Goal: Task Accomplishment & Management: Manage account settings

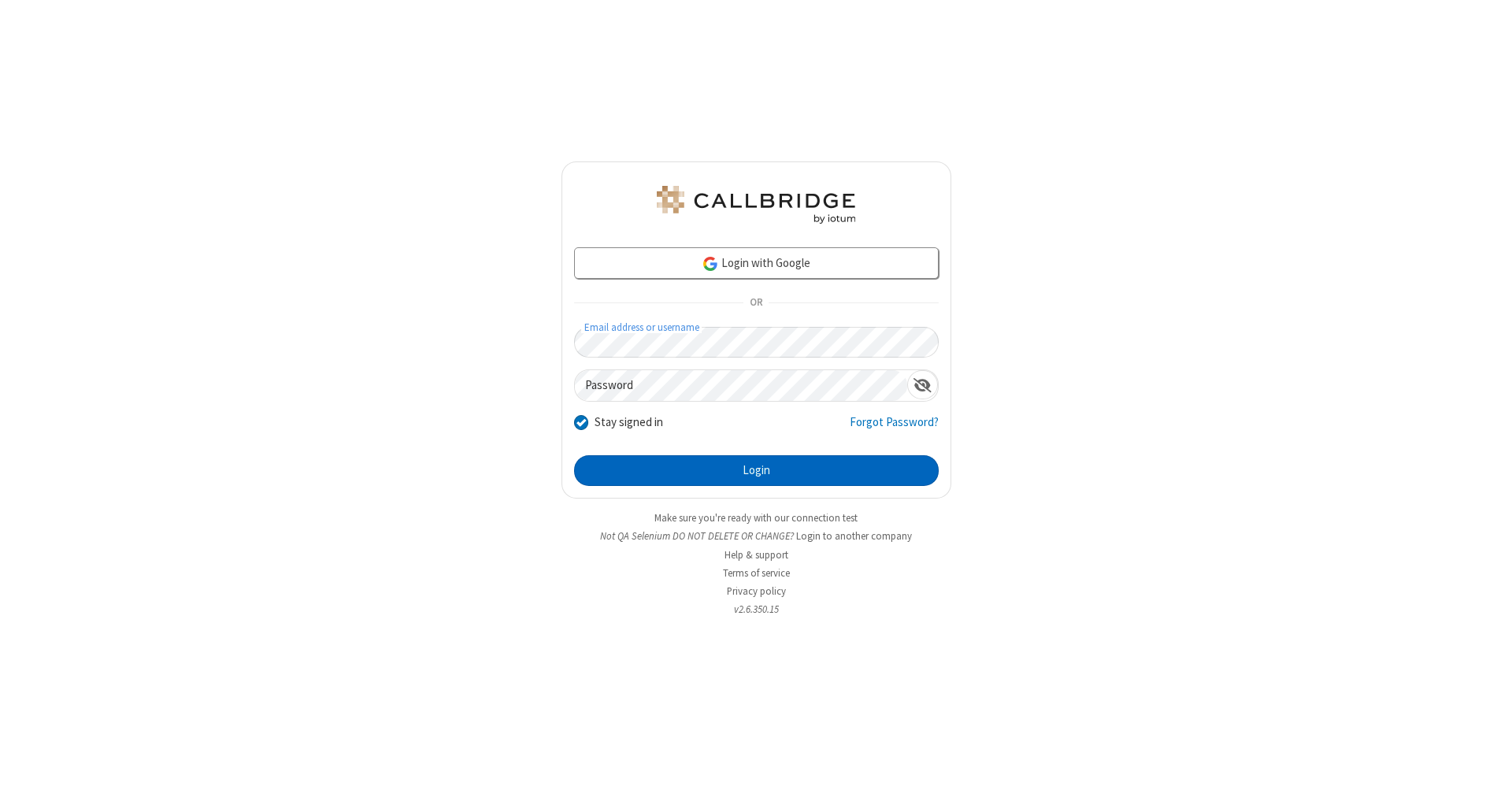
click at [756, 471] on button "Login" at bounding box center [756, 471] width 365 height 31
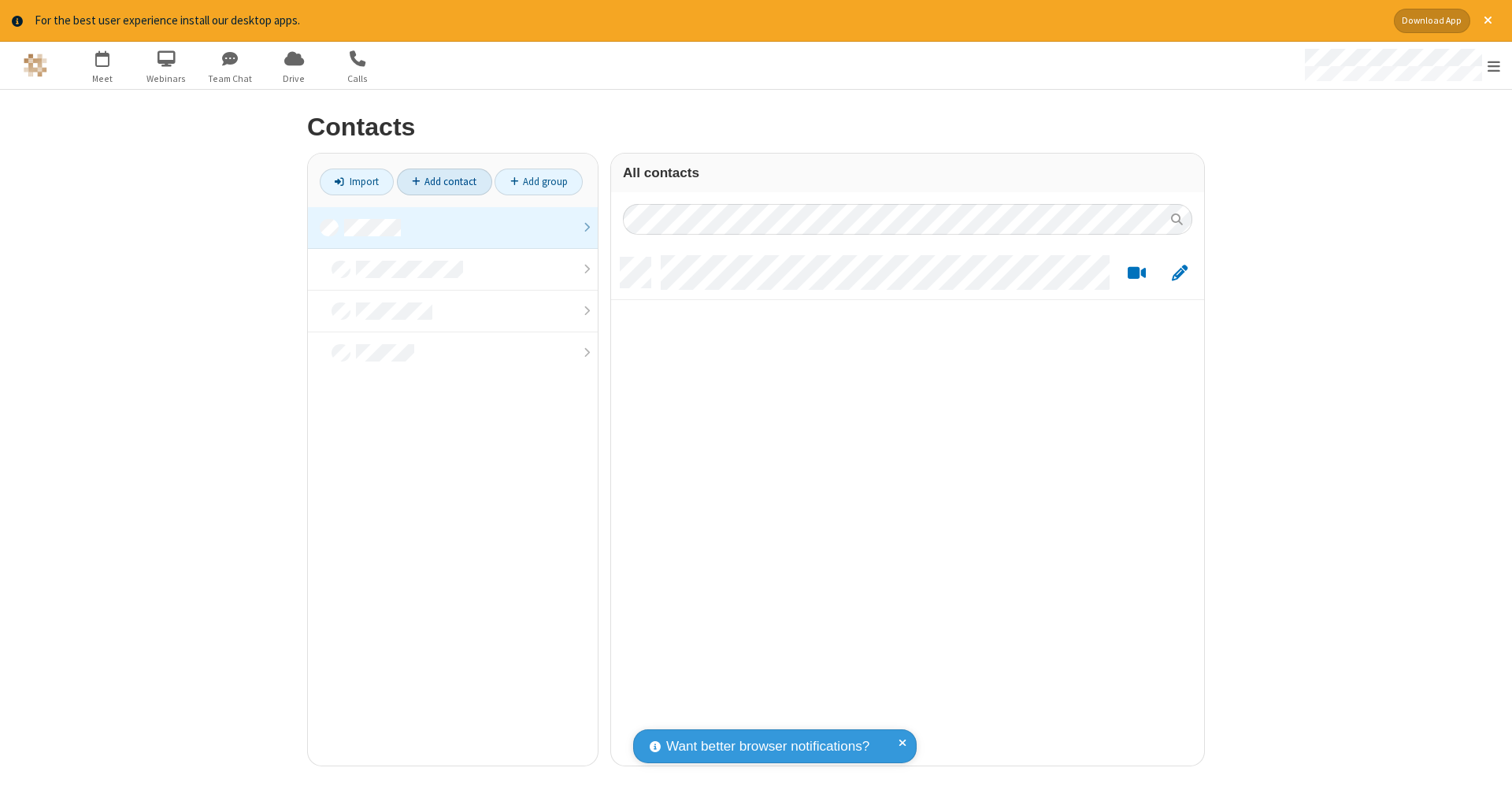
click at [445, 181] on link "Add contact" at bounding box center [445, 182] width 96 height 27
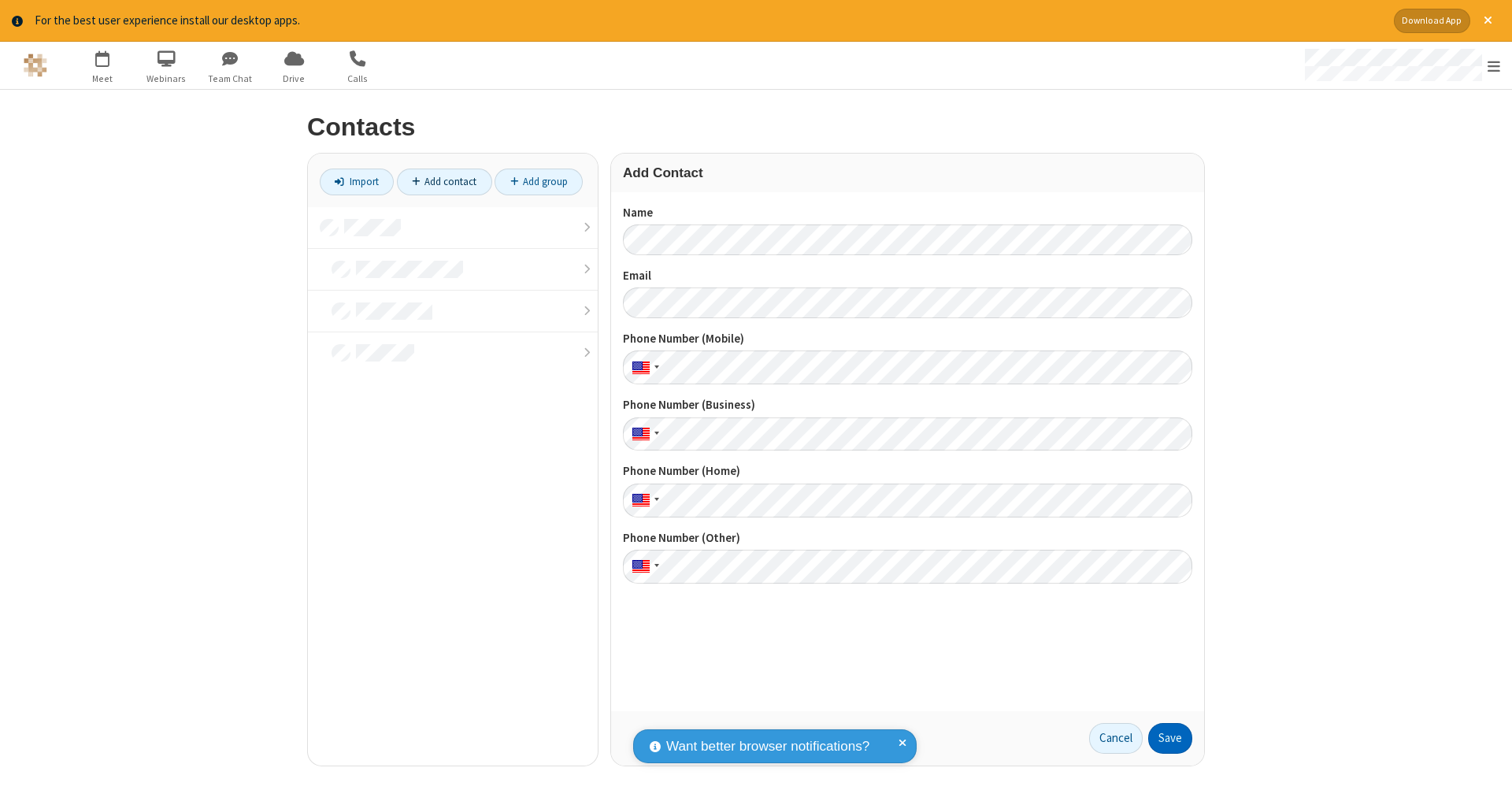
click at [1170, 739] on button "Save" at bounding box center [1170, 739] width 44 height 31
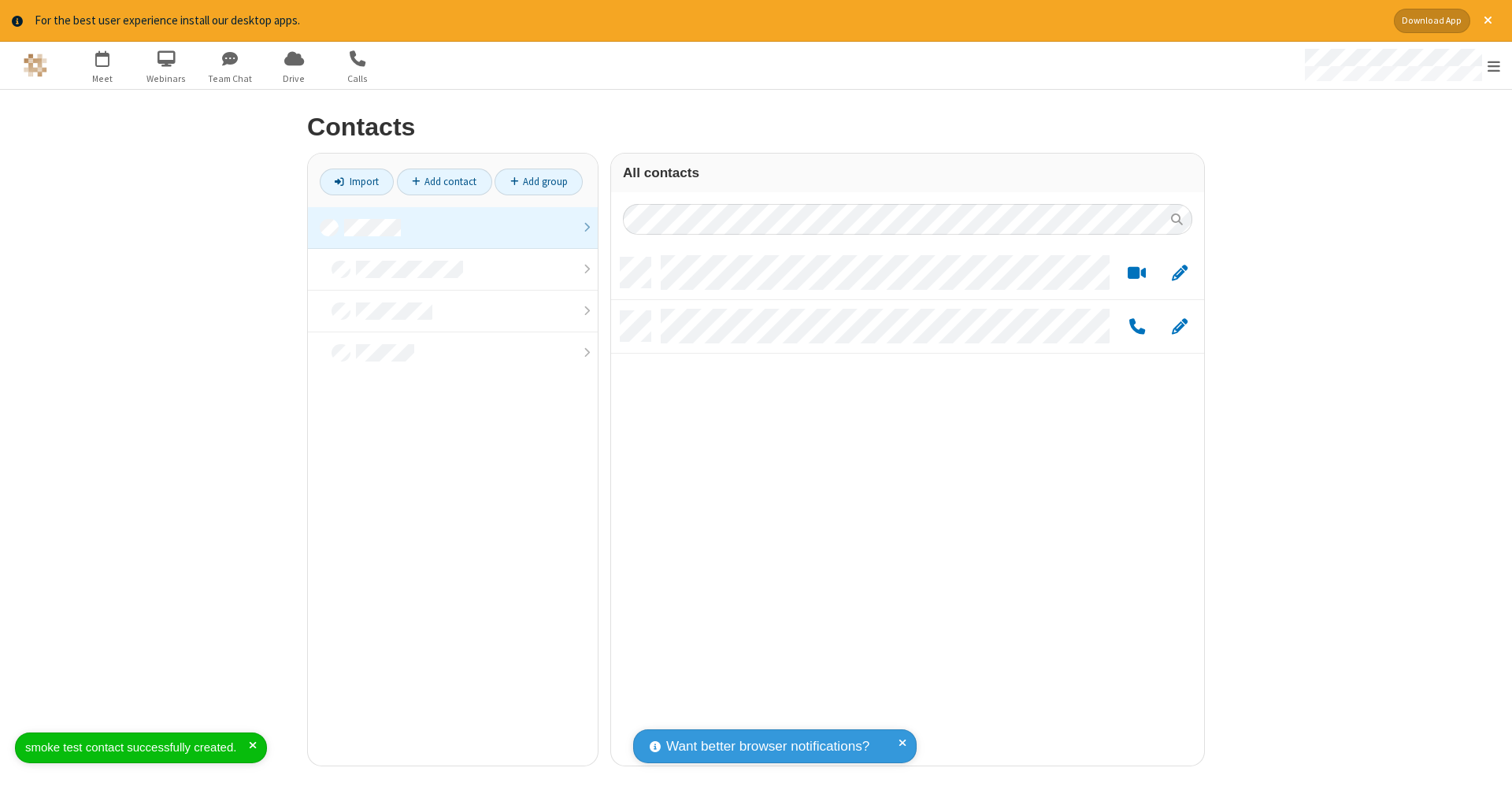
scroll to position [508, 581]
click at [445, 181] on link "Add contact" at bounding box center [445, 182] width 96 height 27
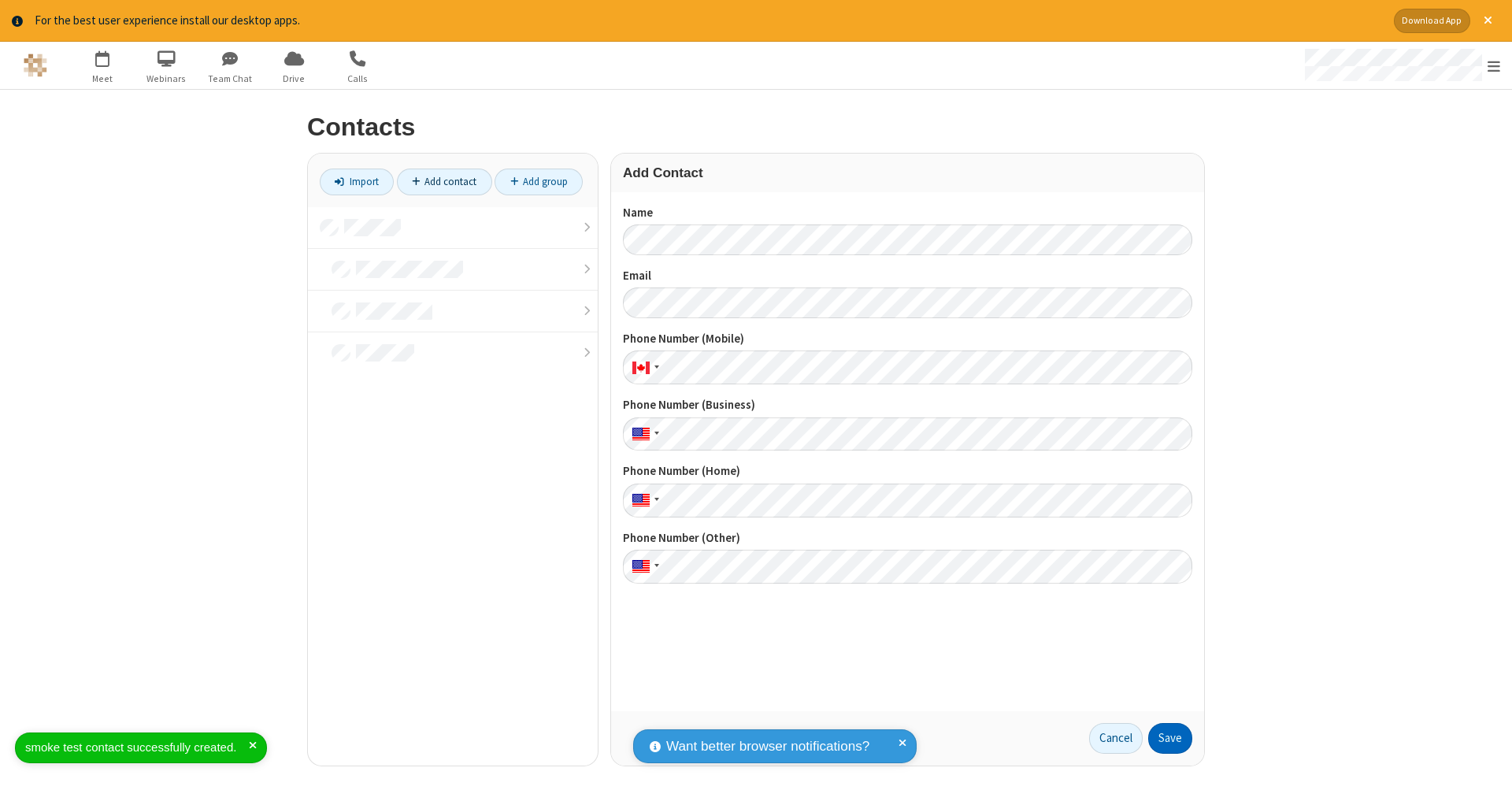
click at [1170, 739] on button "Save" at bounding box center [1170, 739] width 44 height 31
